Goal: Information Seeking & Learning: Learn about a topic

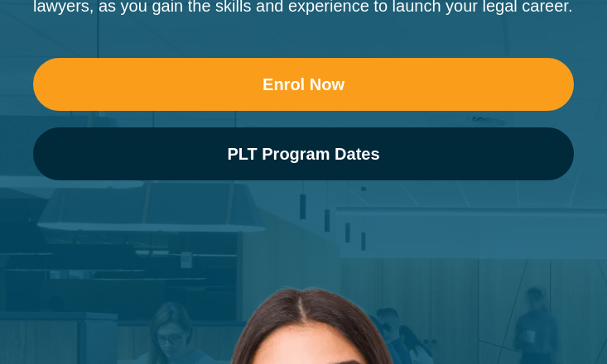
scroll to position [248, 0]
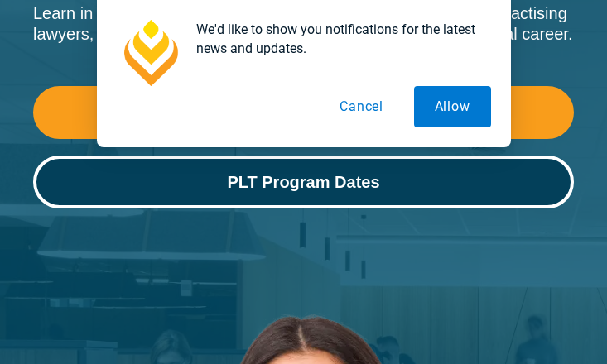
click at [339, 185] on span "PLT Program Dates" at bounding box center [303, 182] width 152 height 17
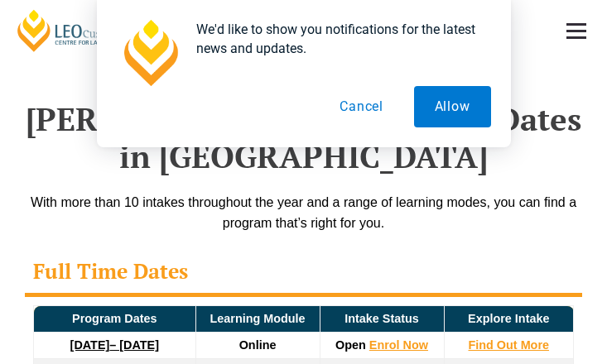
click at [349, 109] on button "Cancel" at bounding box center [361, 106] width 85 height 41
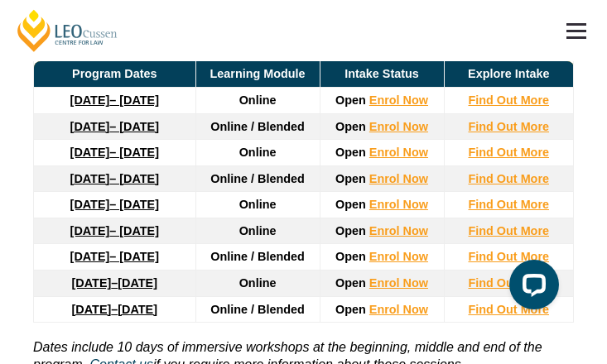
scroll to position [3452, 0]
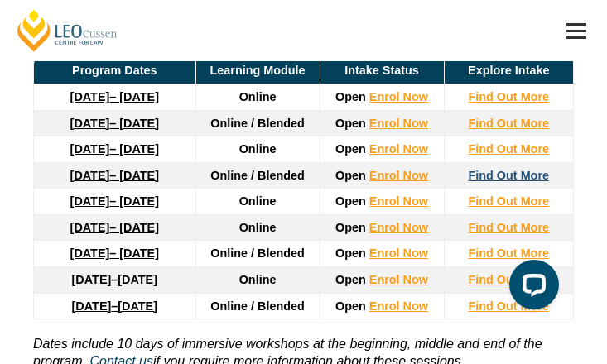
click at [511, 182] on strong "Find Out More" at bounding box center [508, 175] width 81 height 13
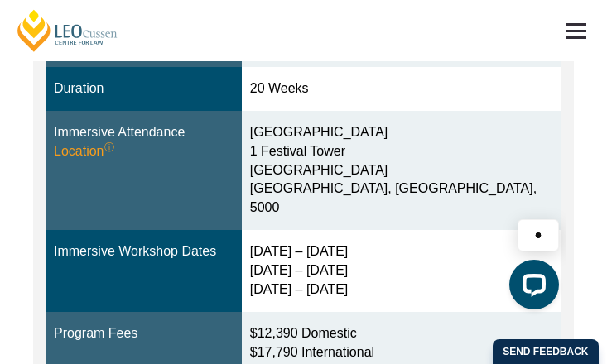
scroll to position [580, 0]
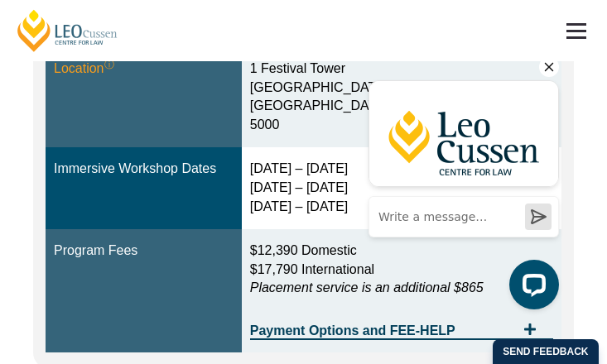
click at [545, 66] on icon "Hide greeting" at bounding box center [549, 67] width 20 height 20
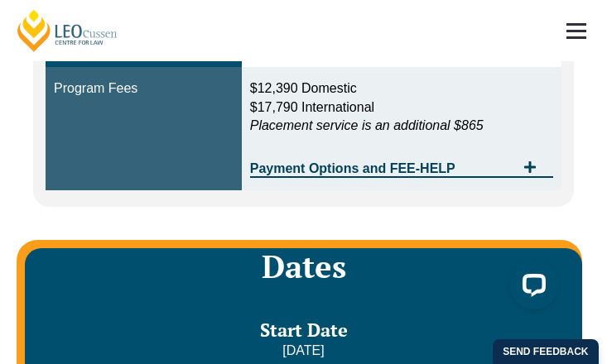
scroll to position [745, 0]
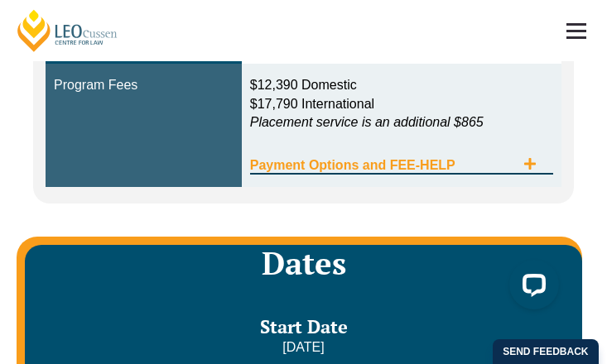
click at [468, 159] on span "Payment Options and FEE-HELP" at bounding box center [382, 165] width 265 height 13
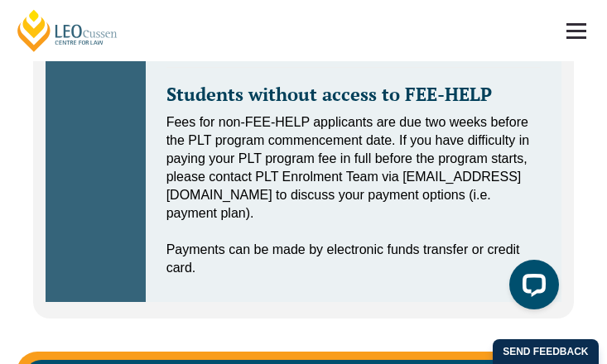
scroll to position [1197, 0]
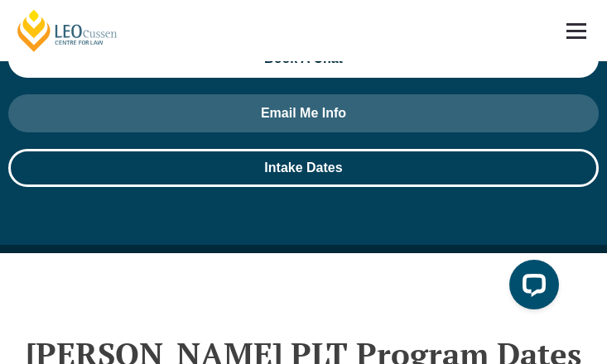
scroll to position [2873, 0]
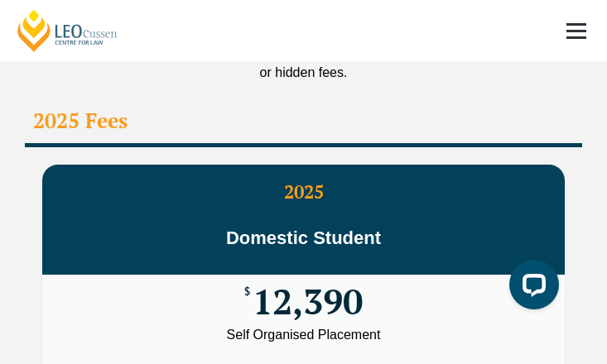
scroll to position [4306, 0]
